Goal: Information Seeking & Learning: Learn about a topic

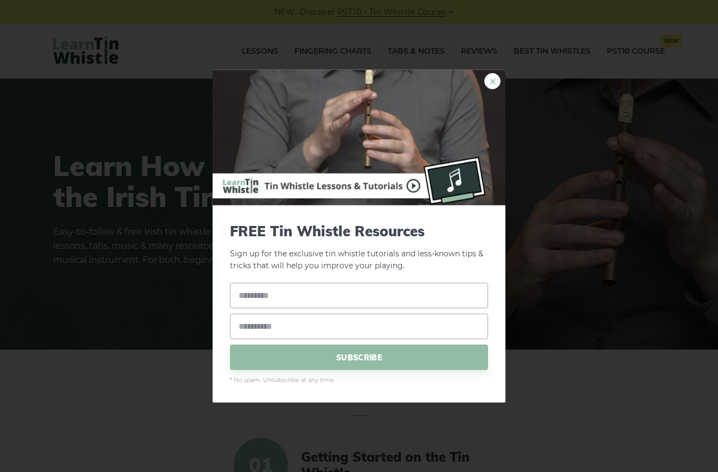
click at [492, 82] on link "×" at bounding box center [492, 81] width 16 height 16
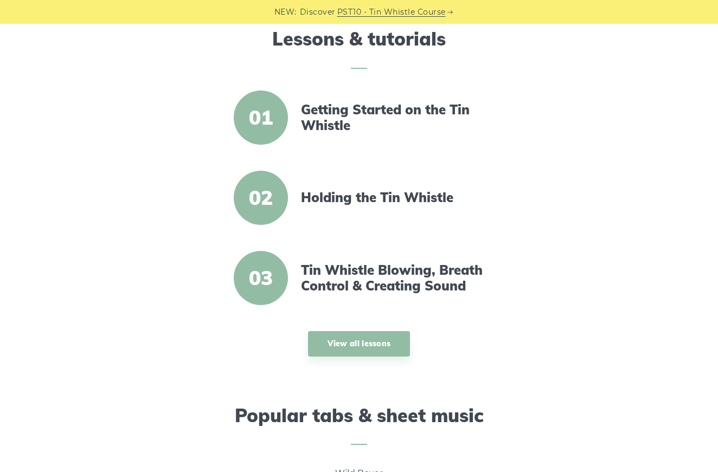
scroll to position [348, 0]
click at [392, 106] on link "Getting Started on the Tin Whistle" at bounding box center [394, 116] width 187 height 31
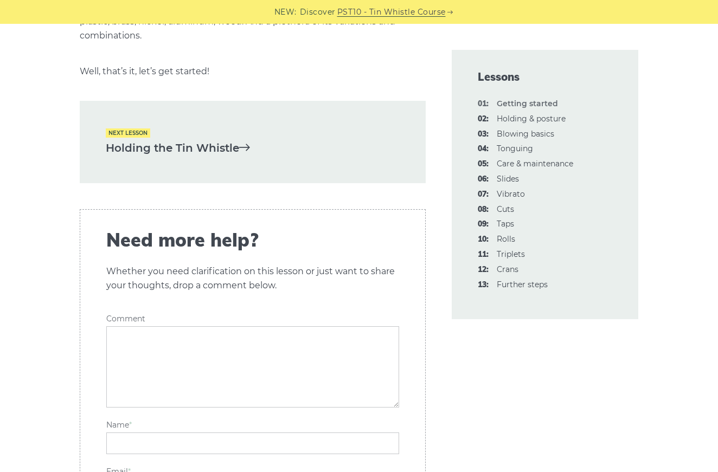
scroll to position [2379, 0]
click at [219, 139] on link "Holding the Tin Whistle" at bounding box center [253, 148] width 294 height 18
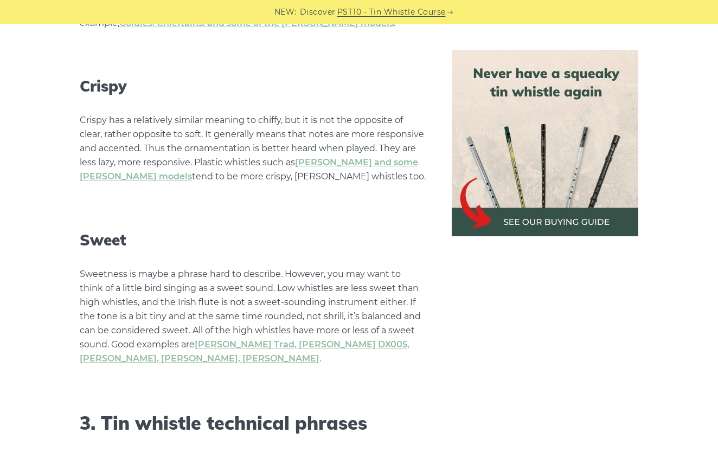
scroll to position [2910, 0]
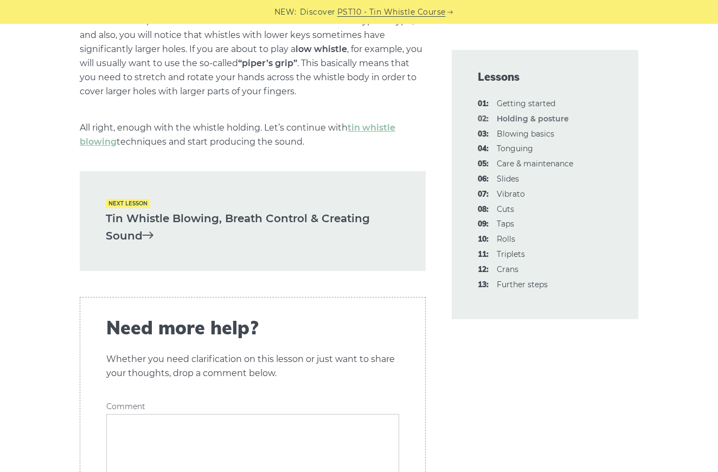
scroll to position [1609, 0]
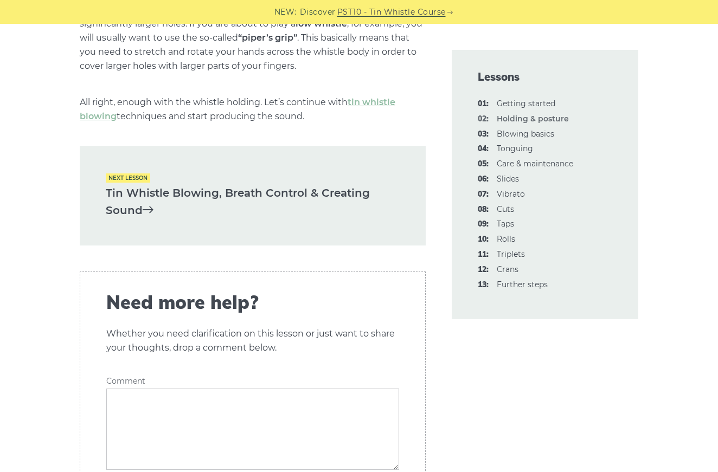
click at [323, 186] on link "Tin Whistle Blowing, Breath Control & Creating Sound" at bounding box center [253, 201] width 294 height 35
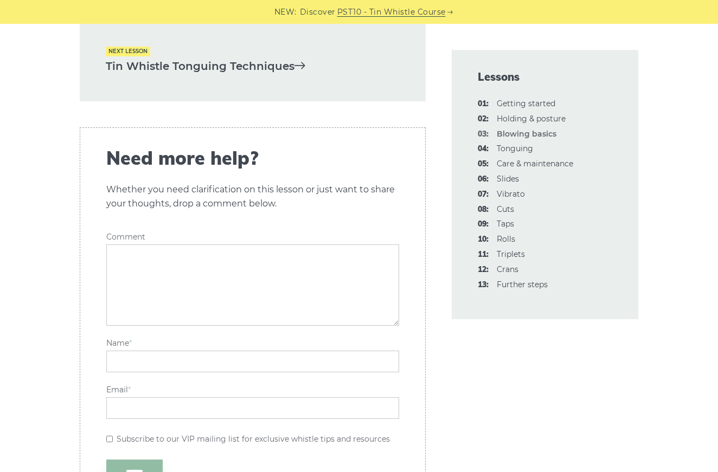
scroll to position [2390, 0]
